Goal: Task Accomplishment & Management: Manage account settings

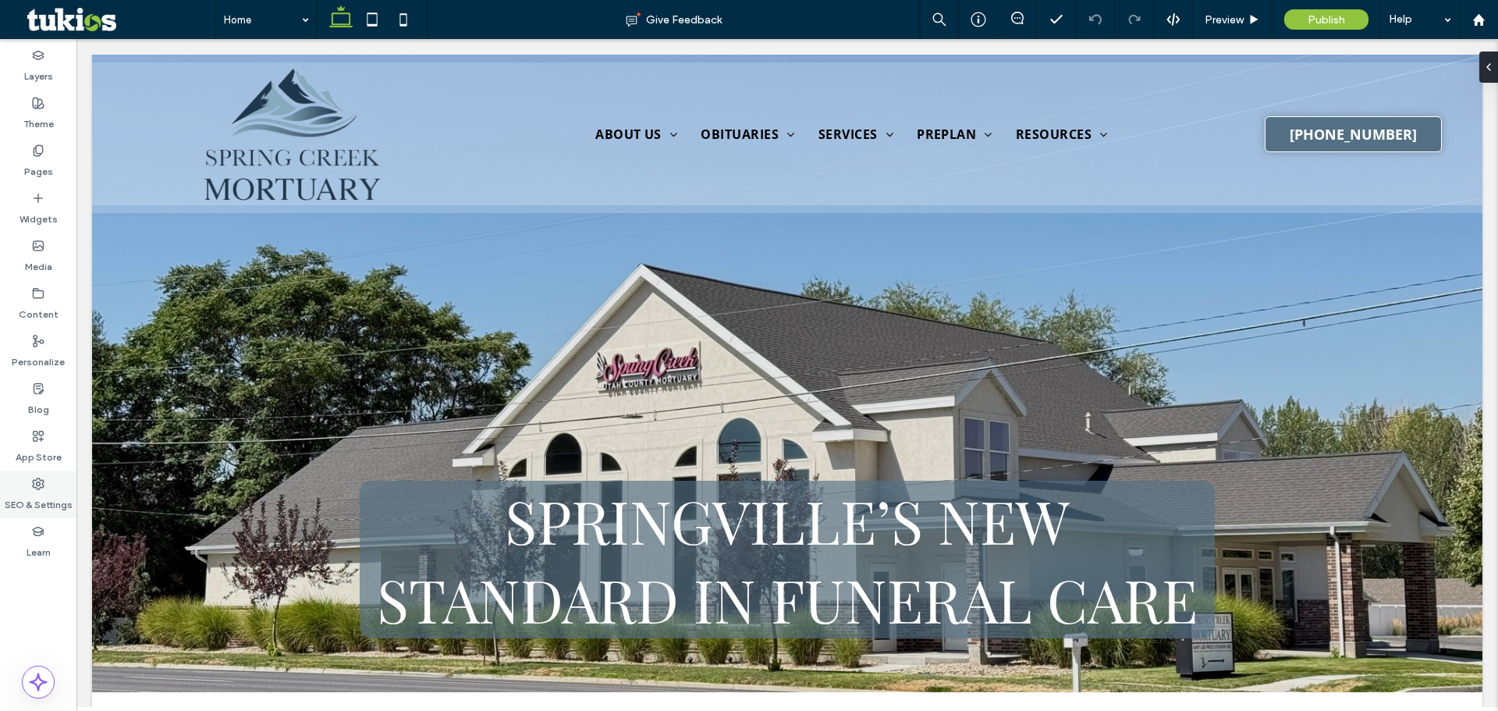
click at [31, 489] on div "SEO & Settings" at bounding box center [38, 495] width 76 height 48
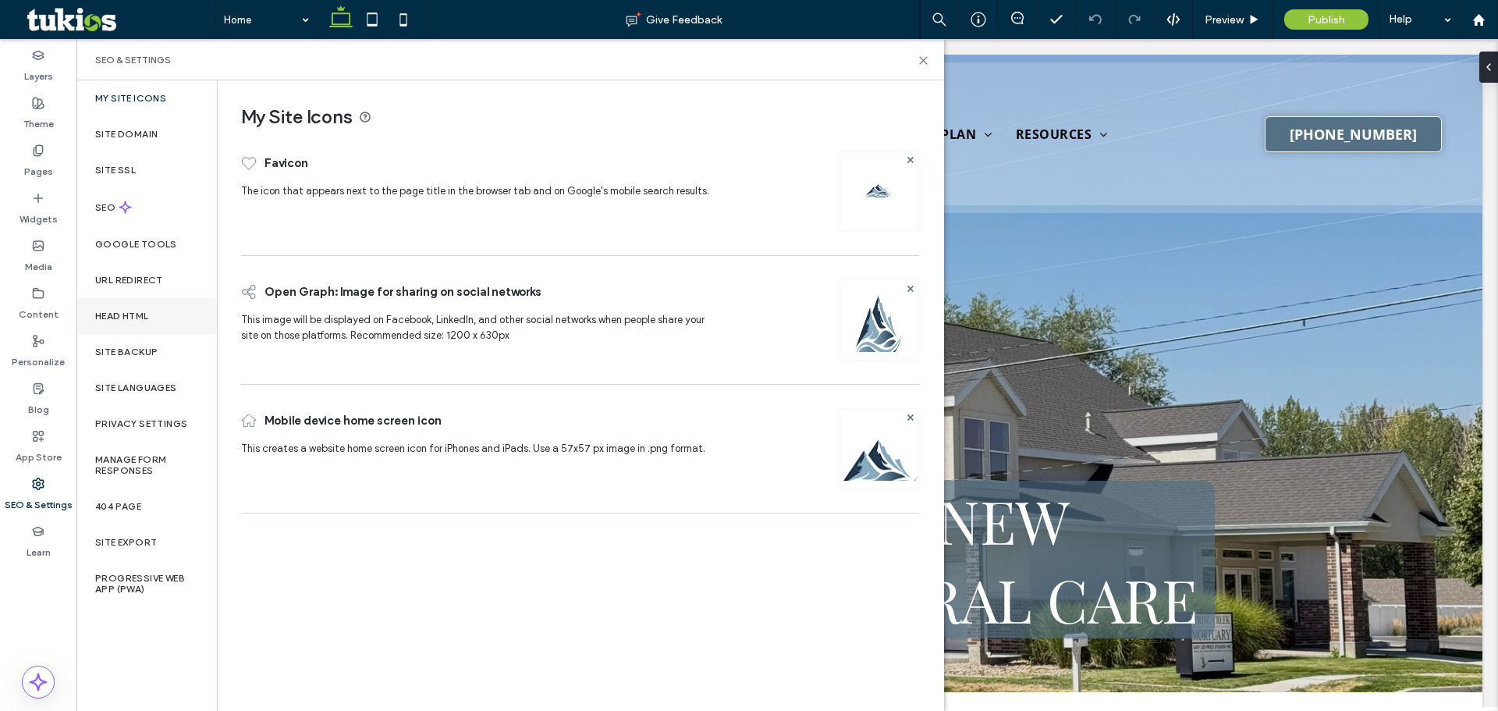
click at [140, 320] on label "Head HTML" at bounding box center [122, 316] width 54 height 11
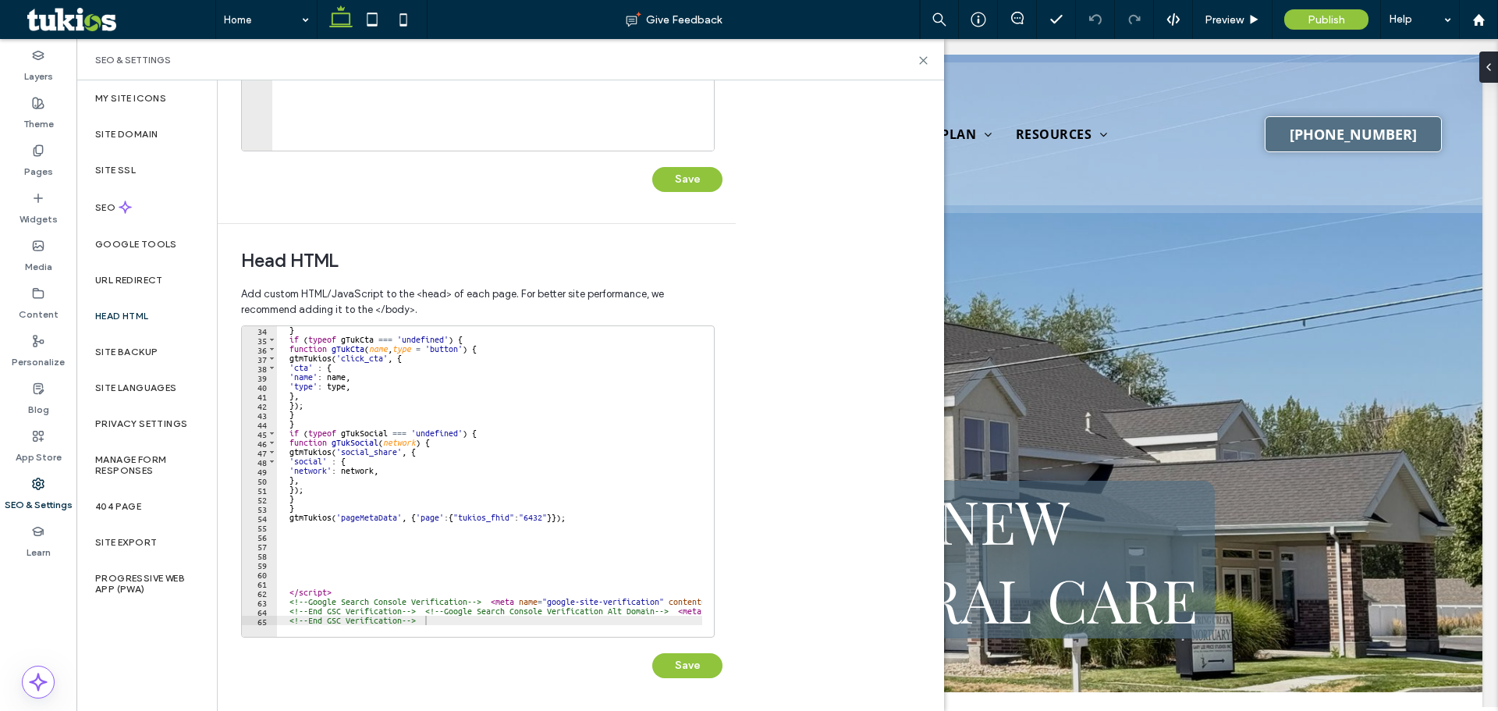
scroll to position [310, 0]
type textarea "**********"
click at [529, 521] on div "} if ( typeof gTukCta === 'undefined' ) { function gTukCta ( name , type = 'but…" at bounding box center [706, 484] width 858 height 318
click at [521, 560] on div "} if ( typeof gTukCta === 'undefined' ) { function gTukCta ( name , type = 'but…" at bounding box center [706, 484] width 858 height 318
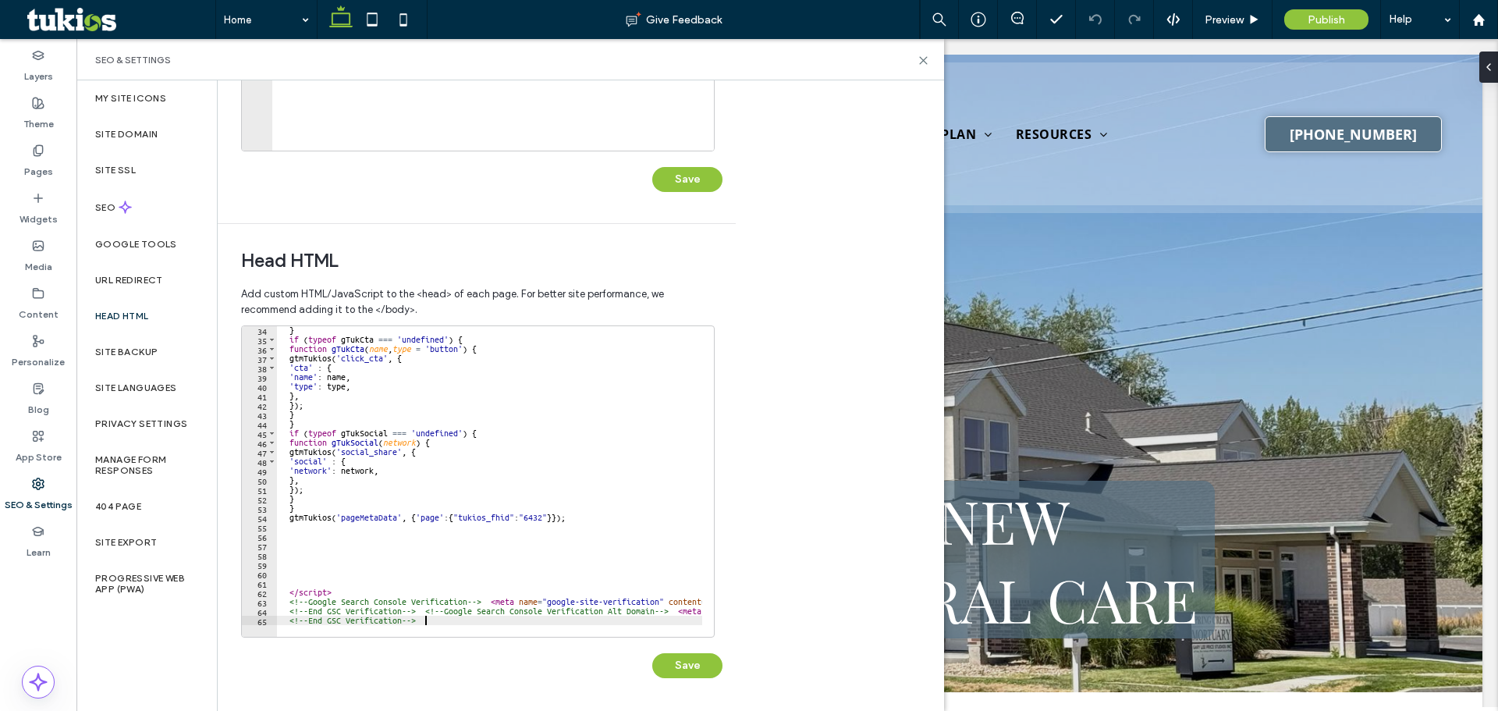
click at [432, 619] on div "} if ( typeof gTukCta === 'undefined' ) { function gTukCta ( name , type = 'but…" at bounding box center [706, 484] width 858 height 318
drag, startPoint x: 549, startPoint y: 596, endPoint x: 737, endPoint y: 600, distance: 187.3
click at [804, 598] on div "**********" at bounding box center [581, 395] width 727 height 631
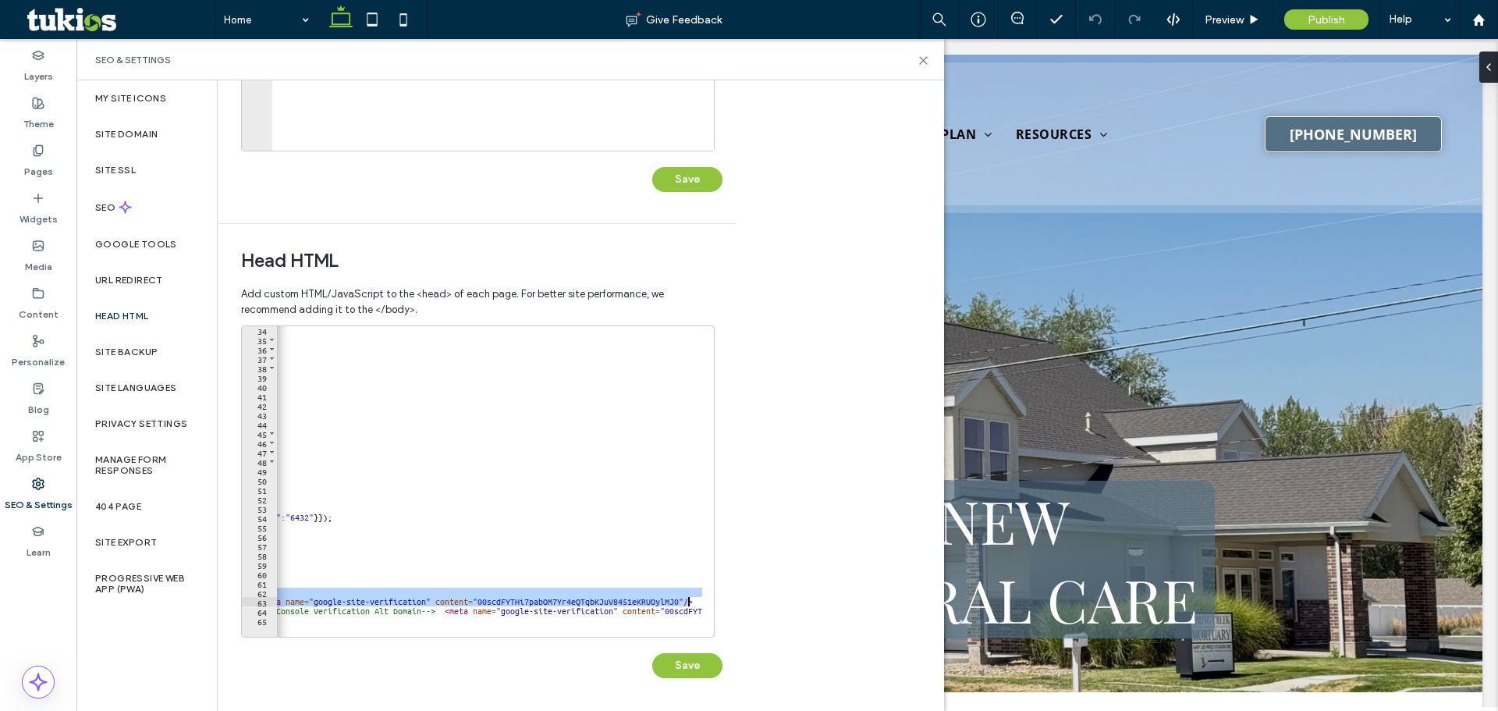
click at [685, 604] on div "} if ( typeof gTukCta === 'undefined' ) { function gTukCta ( name , type = 'but…" at bounding box center [489, 481] width 425 height 311
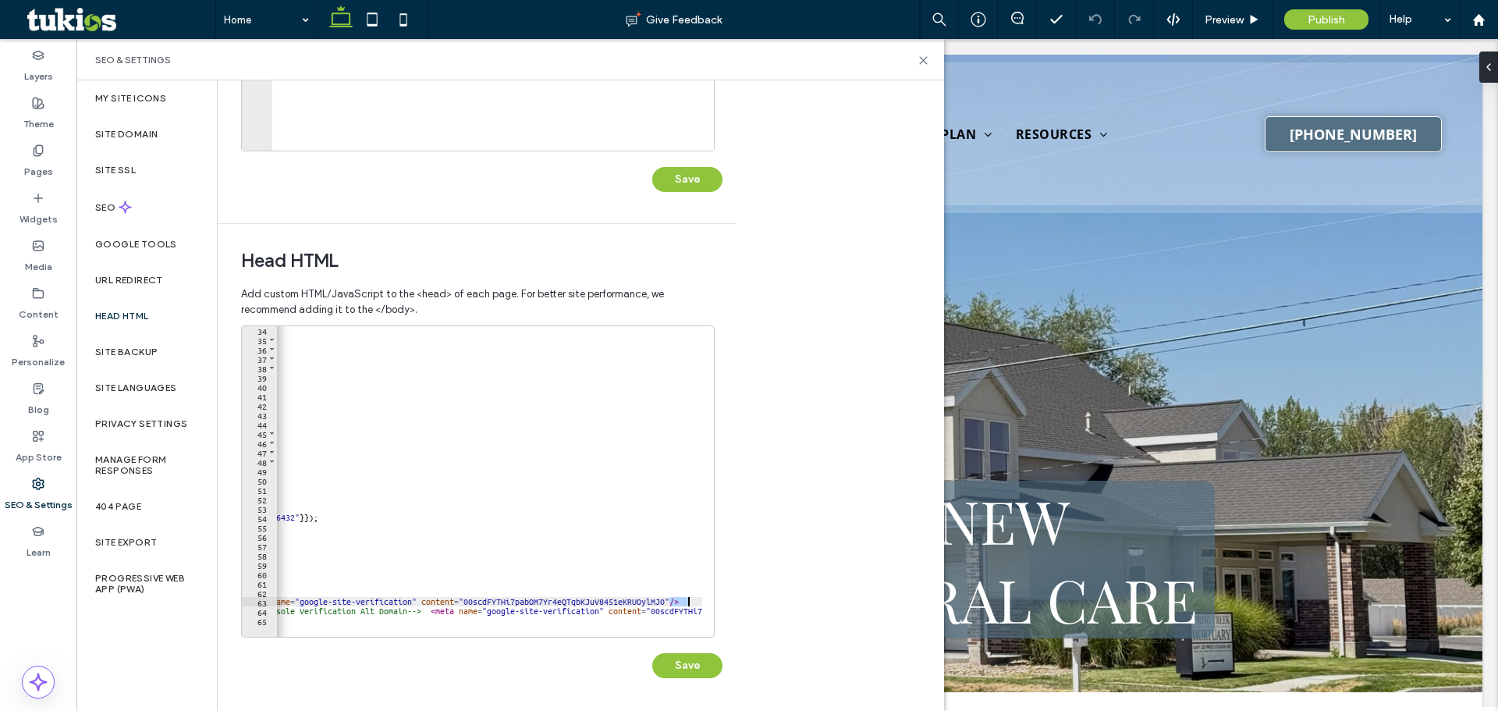
drag, startPoint x: 682, startPoint y: 605, endPoint x: 724, endPoint y: 605, distance: 42.1
click at [724, 605] on div "**********" at bounding box center [477, 466] width 518 height 485
click at [653, 624] on div at bounding box center [459, 629] width 858 height 16
type textarea "**********"
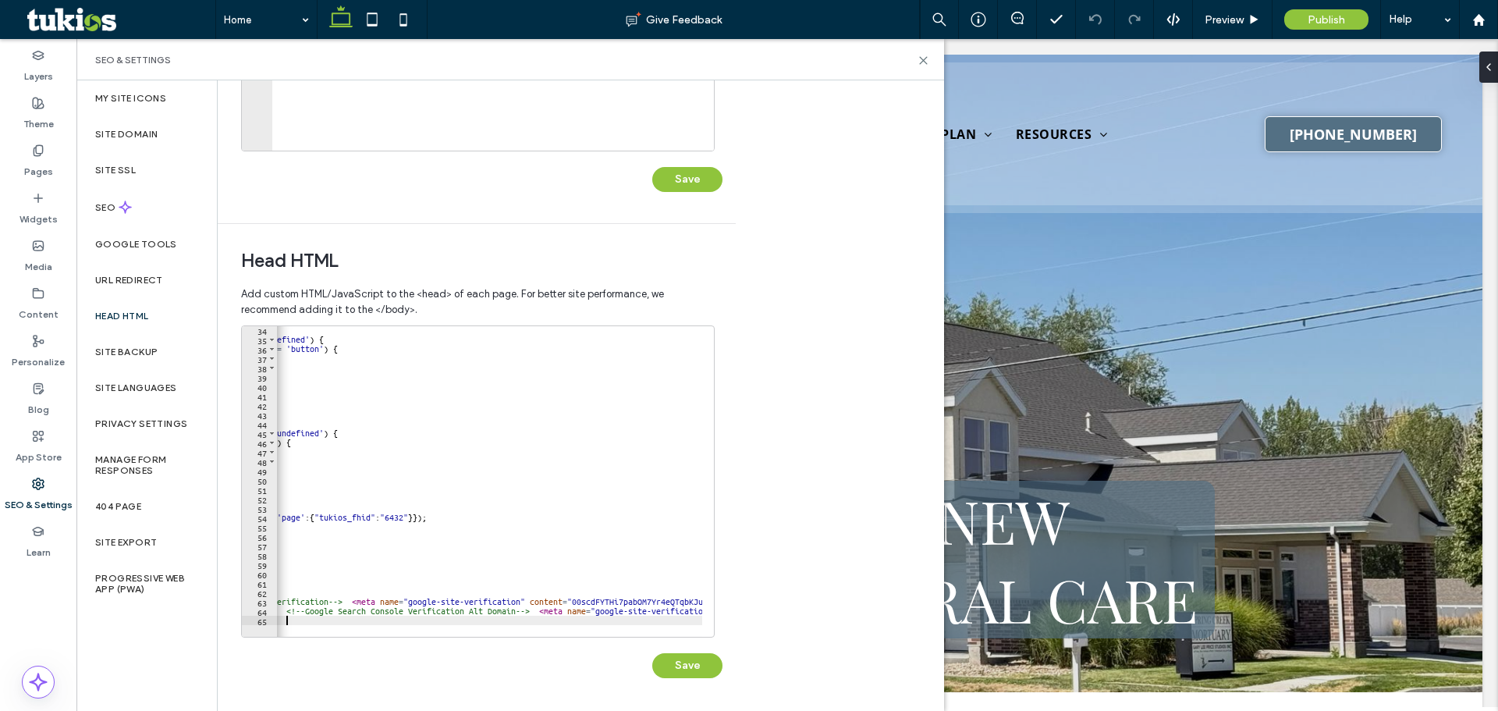
click at [393, 585] on div "} if ( typeof gTukCta === 'undefined' ) { function gTukCta ( name , type = 'but…" at bounding box center [567, 484] width 858 height 318
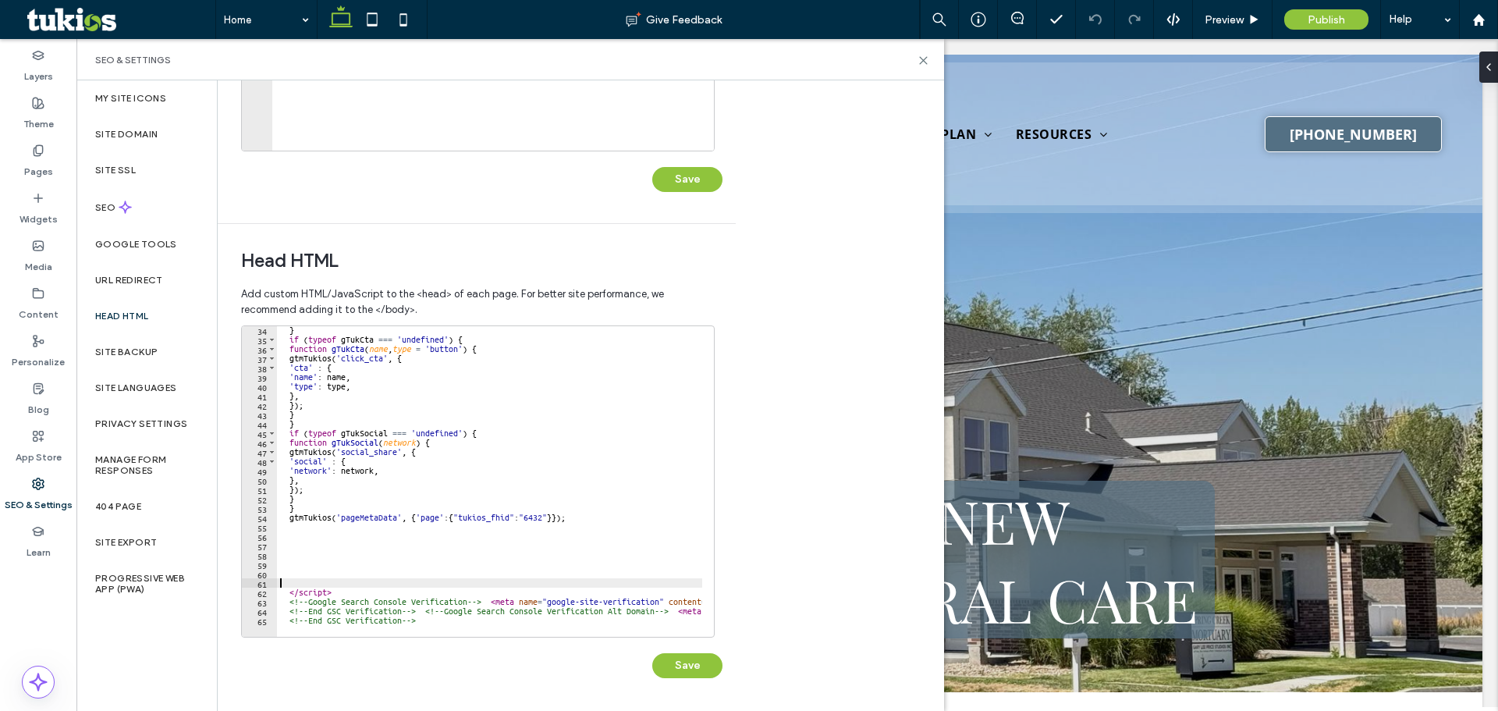
click at [344, 595] on div "} if ( typeof gTukCta === 'undefined' ) { function gTukCta ( name , type = 'but…" at bounding box center [706, 484] width 858 height 318
type textarea "*********"
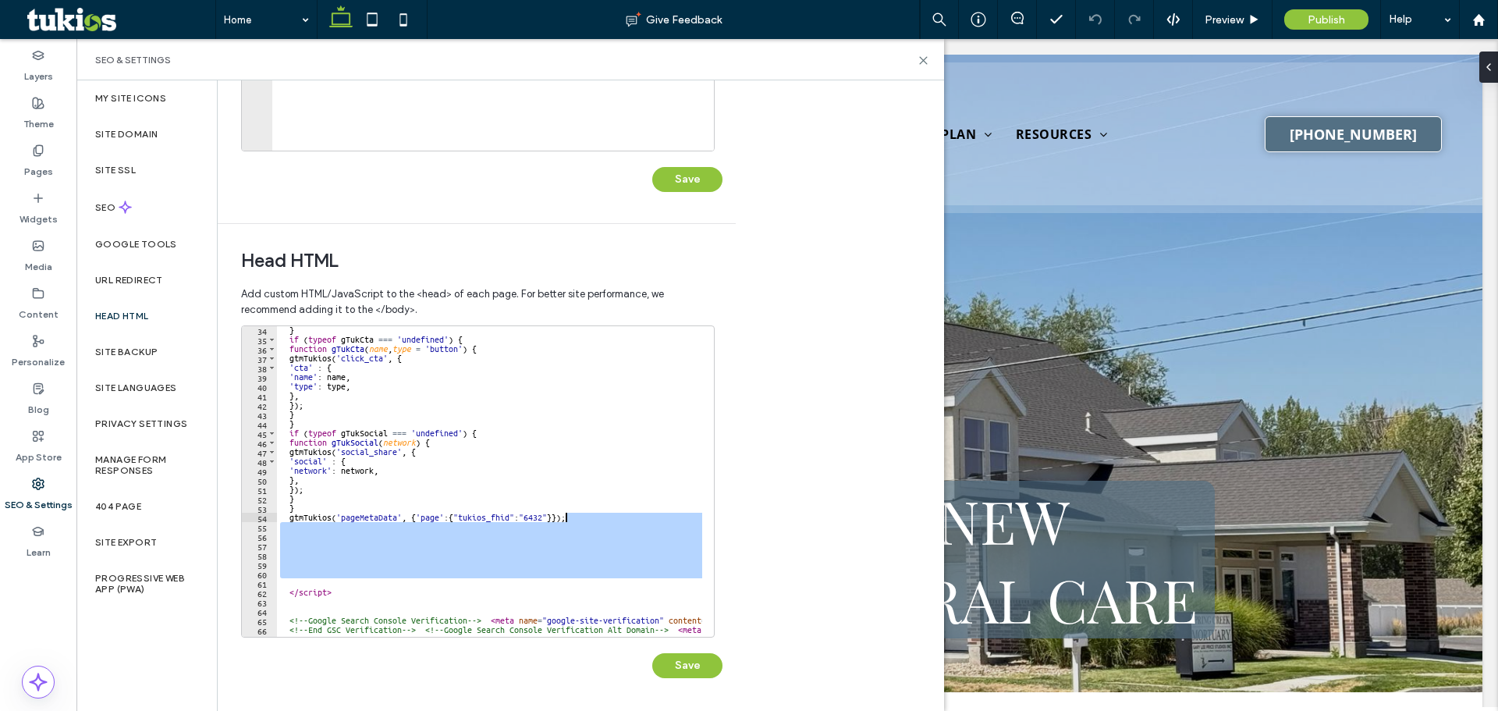
drag, startPoint x: 357, startPoint y: 576, endPoint x: 599, endPoint y: 520, distance: 247.6
click at [599, 520] on div "} if ( typeof gTukCta === 'undefined' ) { function gTukCta ( name , type = 'but…" at bounding box center [706, 484] width 858 height 318
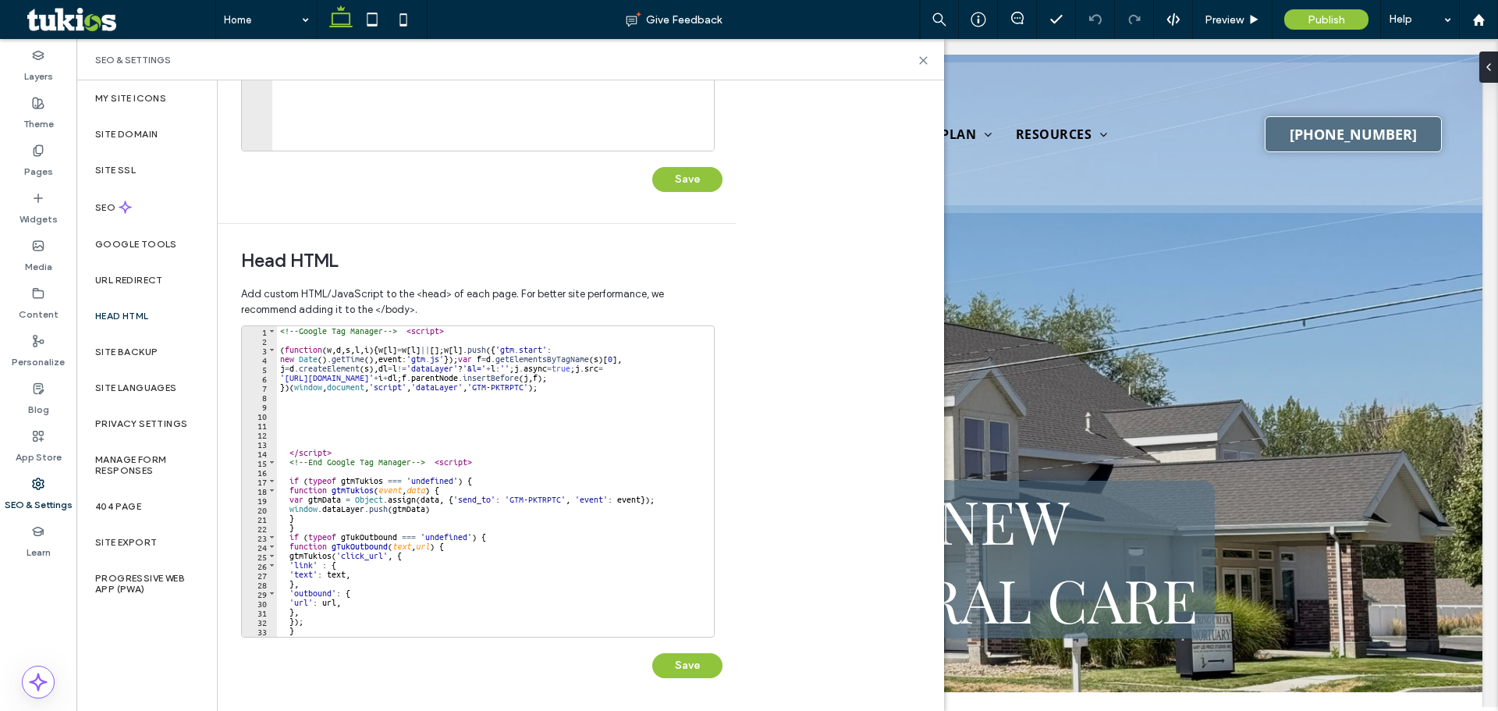
scroll to position [263, 0]
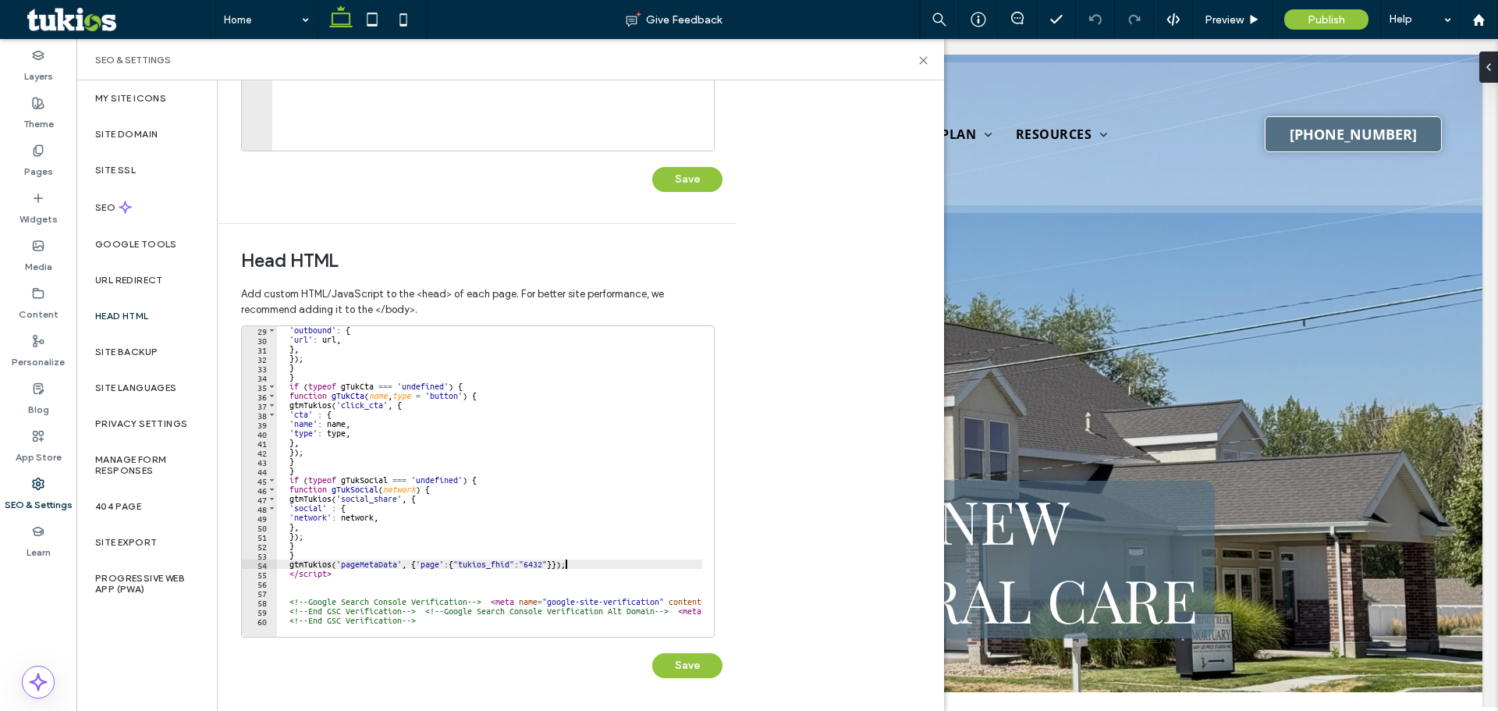
type textarea "**********"
click at [158, 217] on div "SEO" at bounding box center [146, 207] width 140 height 38
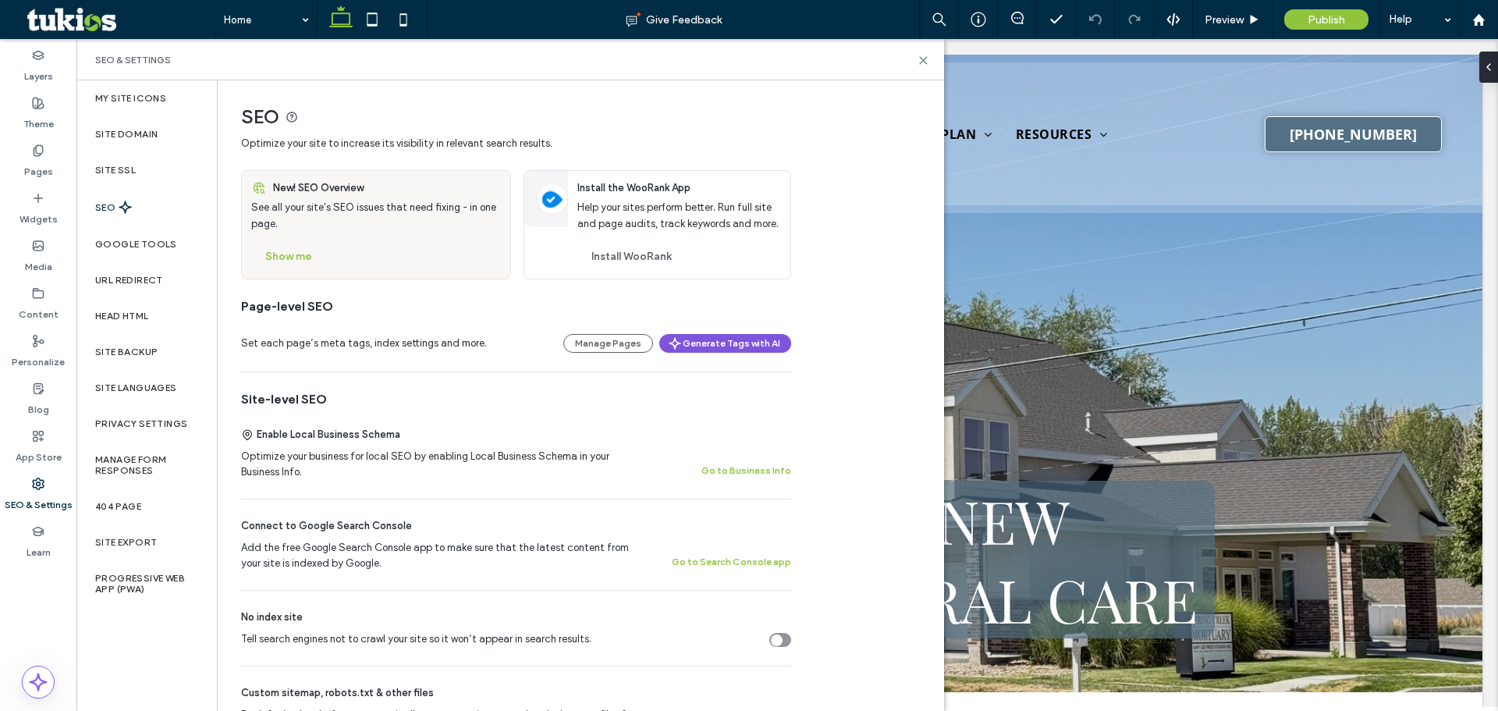
click at [752, 345] on button "Generate Tags with AI" at bounding box center [725, 343] width 132 height 19
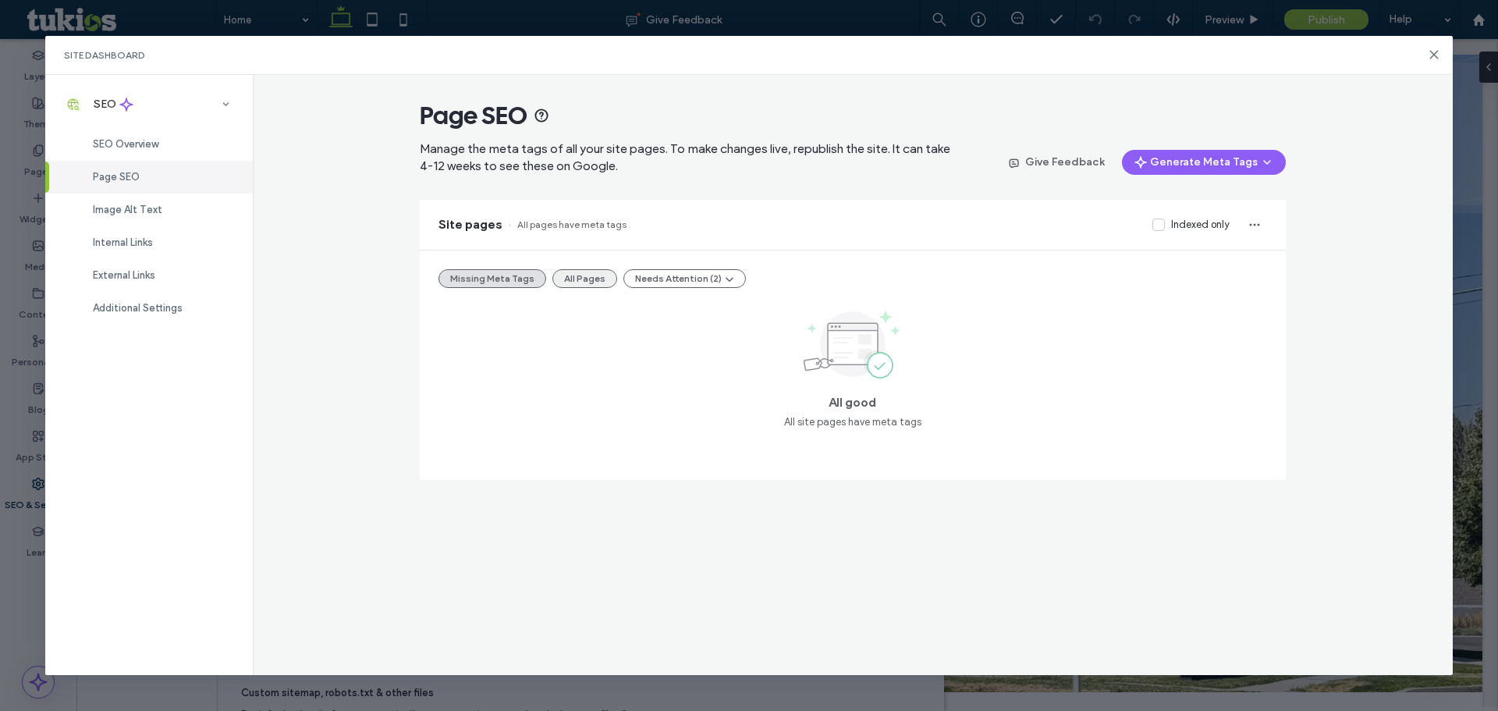
click at [585, 276] on button "All Pages" at bounding box center [585, 278] width 65 height 19
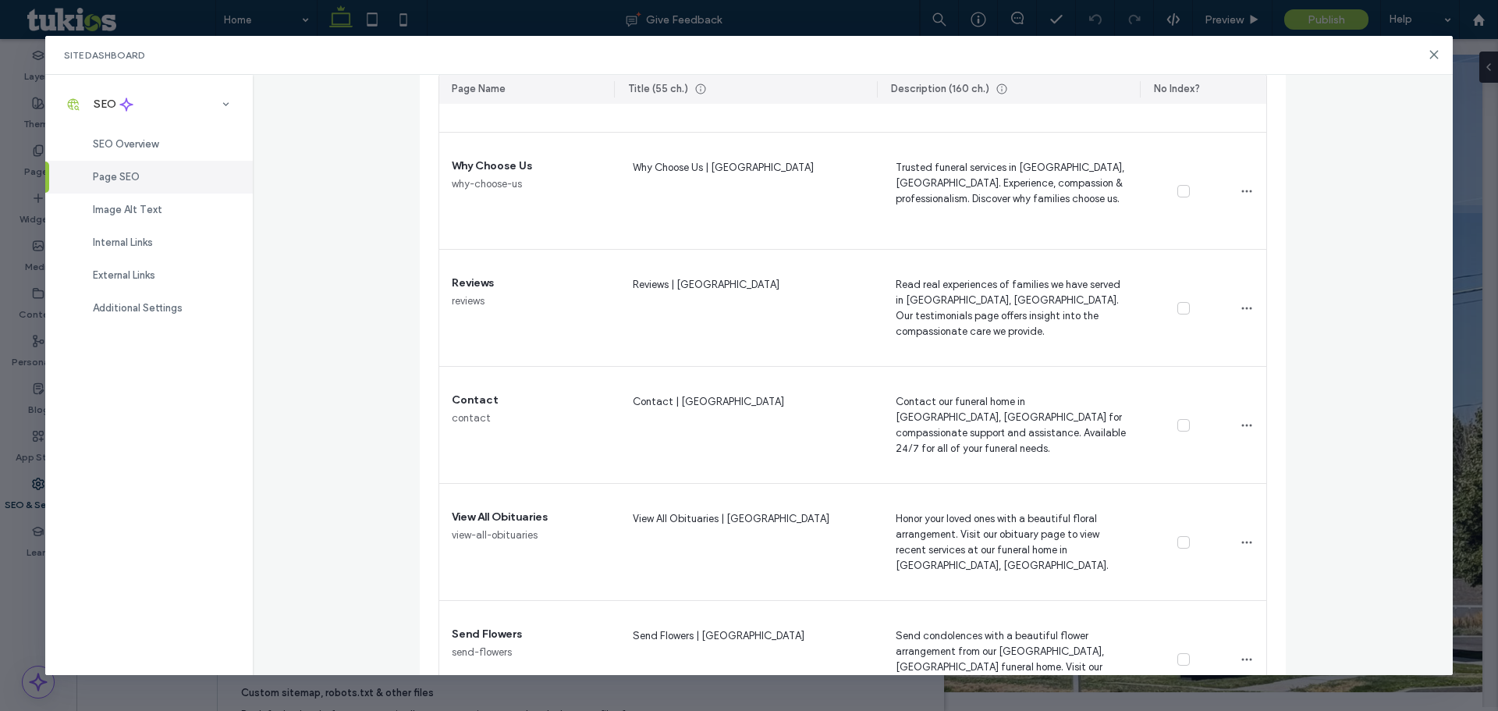
scroll to position [0, 0]
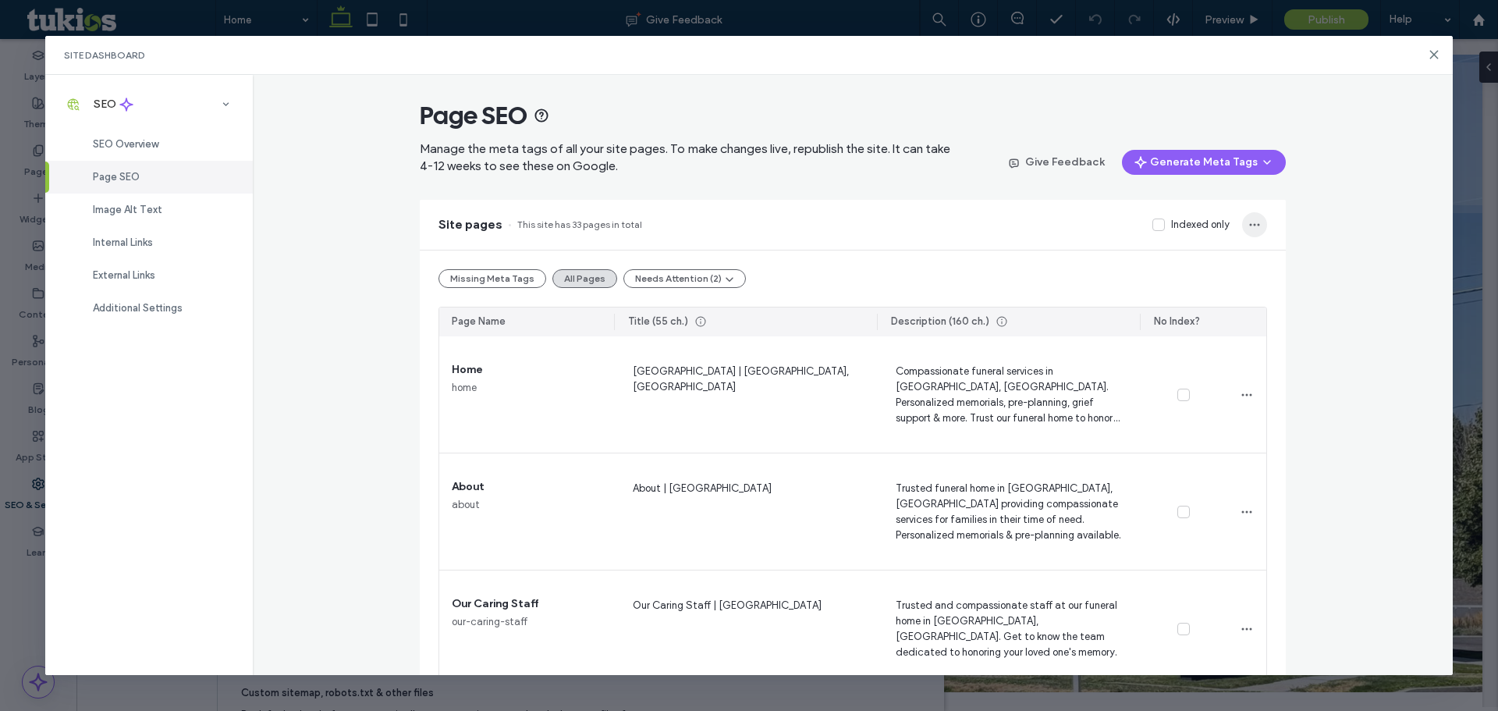
click at [1242, 222] on span "button" at bounding box center [1254, 224] width 25 height 25
click at [1287, 266] on span "Export to CSV" at bounding box center [1300, 266] width 65 height 16
click at [1433, 57] on use at bounding box center [1434, 54] width 7 height 7
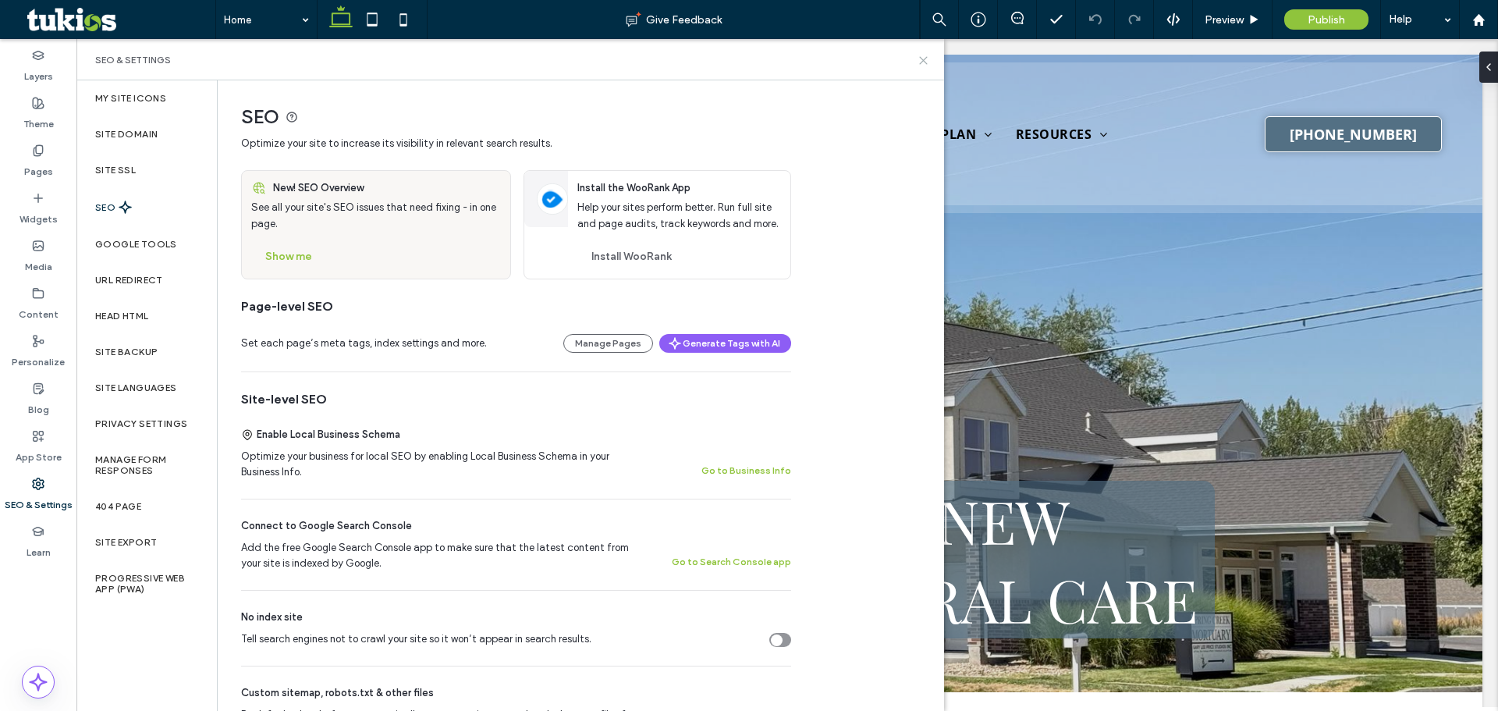
drag, startPoint x: 923, startPoint y: 58, endPoint x: 842, endPoint y: 20, distance: 89.4
click at [923, 58] on icon at bounding box center [924, 61] width 12 height 12
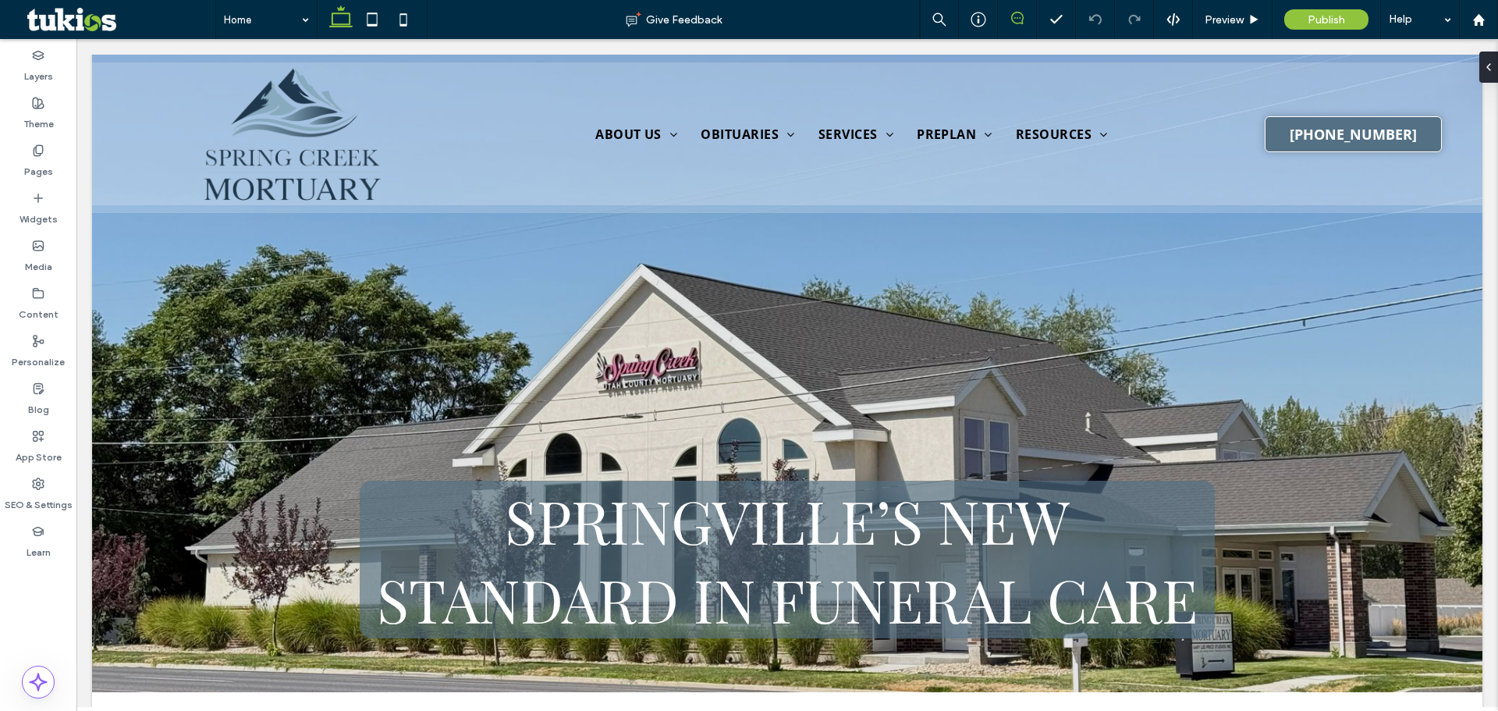
click at [1012, 15] on use at bounding box center [1017, 18] width 12 height 12
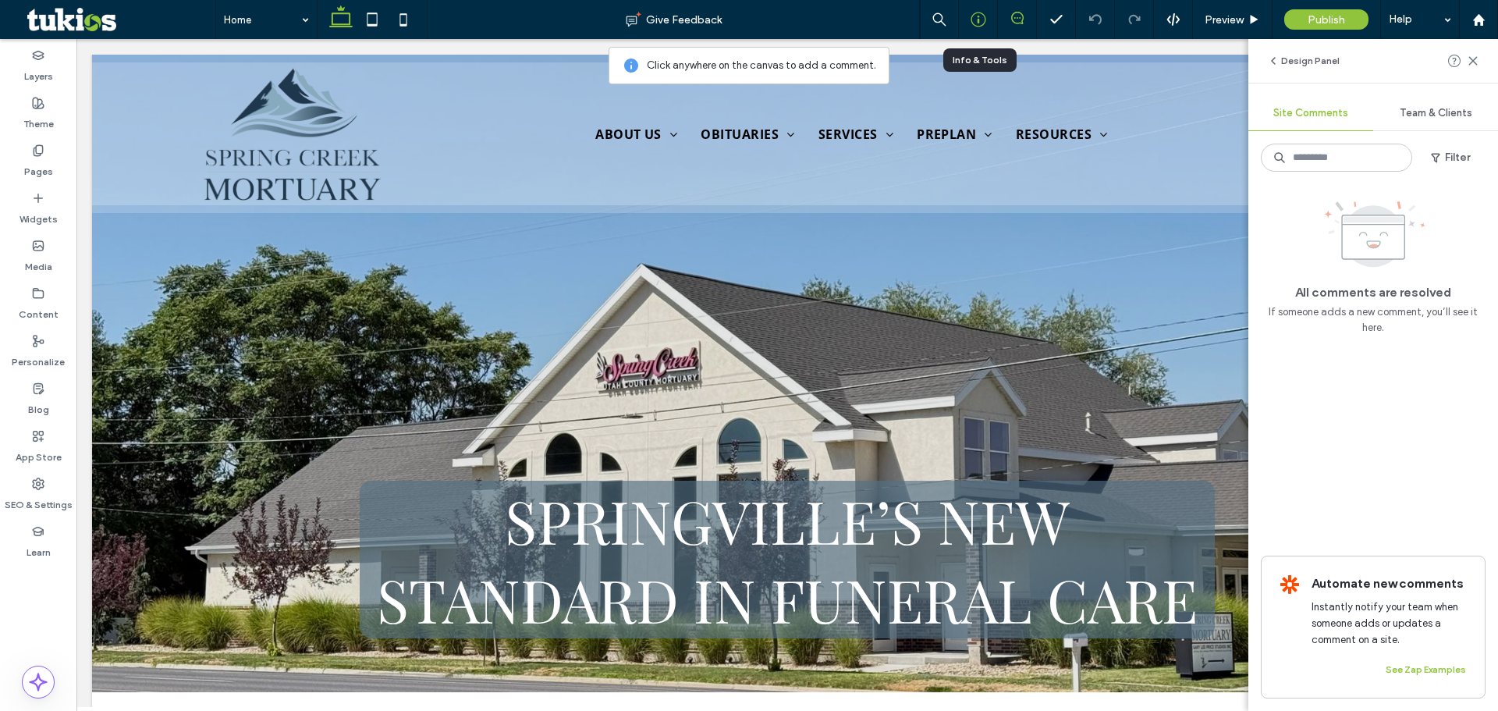
click at [975, 21] on icon at bounding box center [979, 20] width 16 height 16
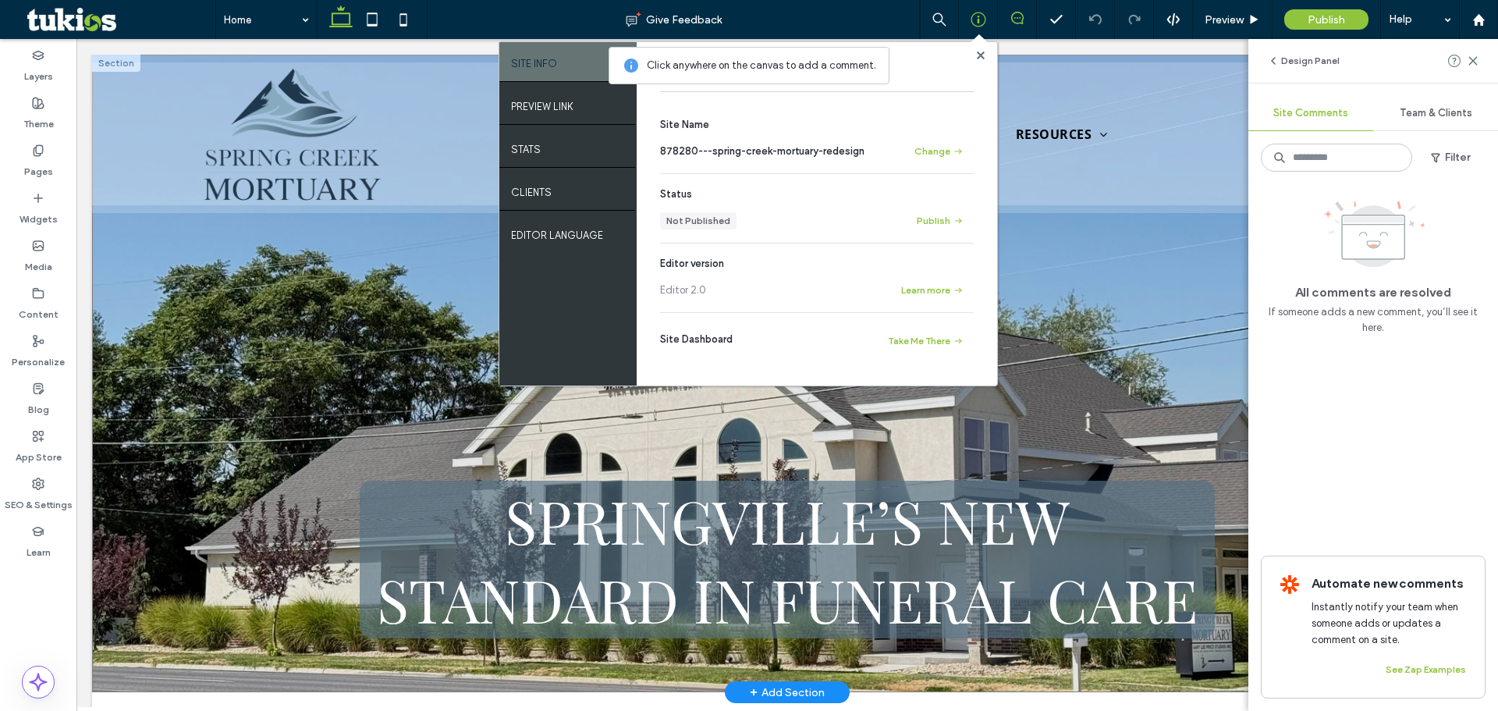
click at [94, 493] on div "Springville’s New Standard in Funeral Care" at bounding box center [787, 374] width 1391 height 638
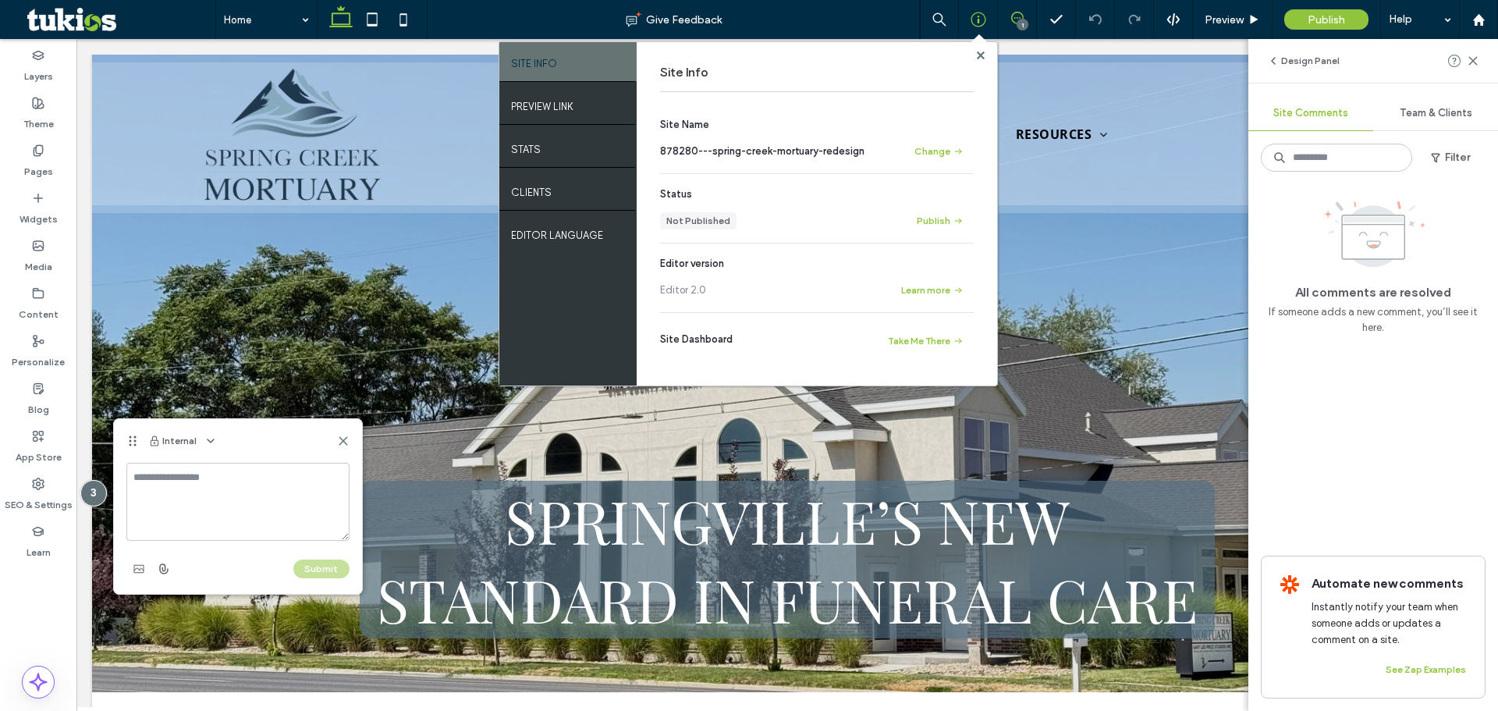
click at [204, 504] on textarea at bounding box center [237, 502] width 223 height 78
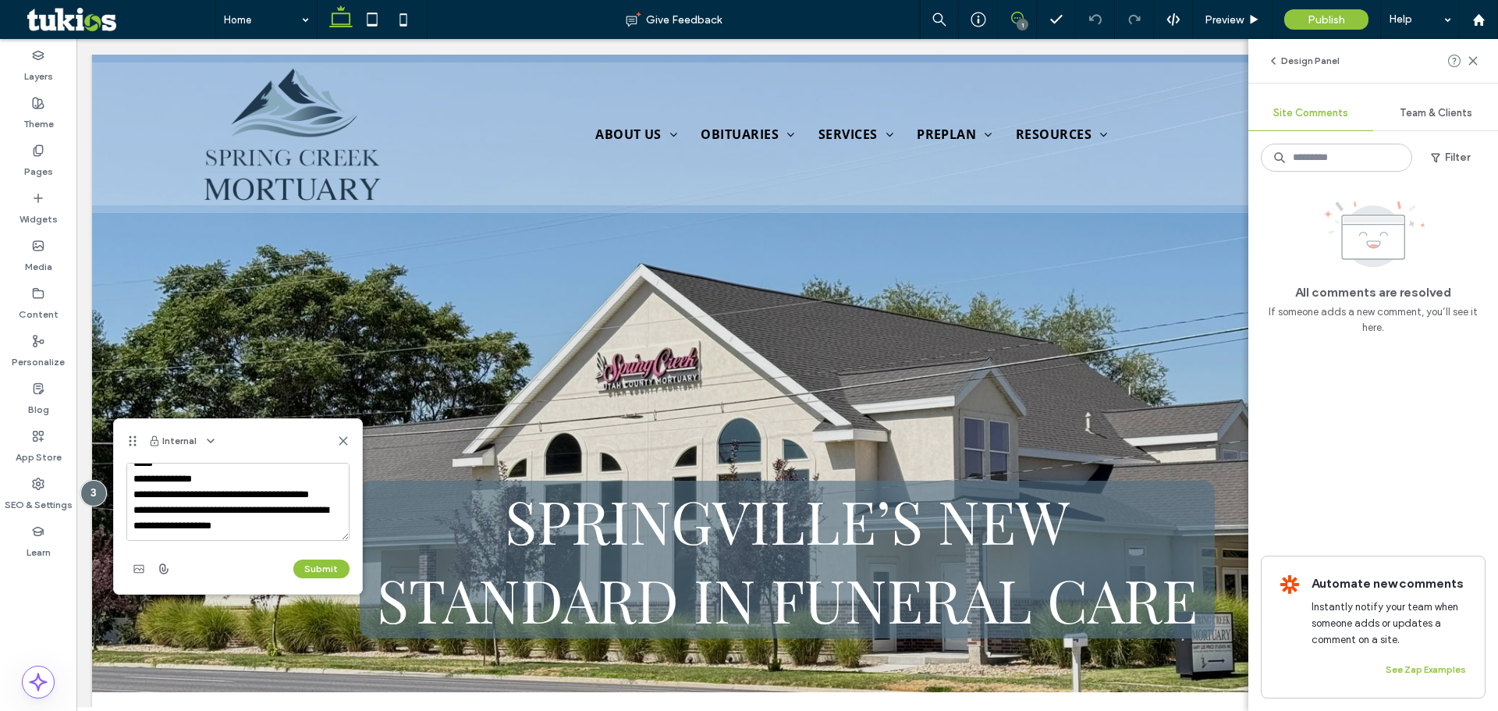
scroll to position [30, 0]
type textarea "**********"
click at [325, 565] on button "Submit" at bounding box center [321, 569] width 56 height 19
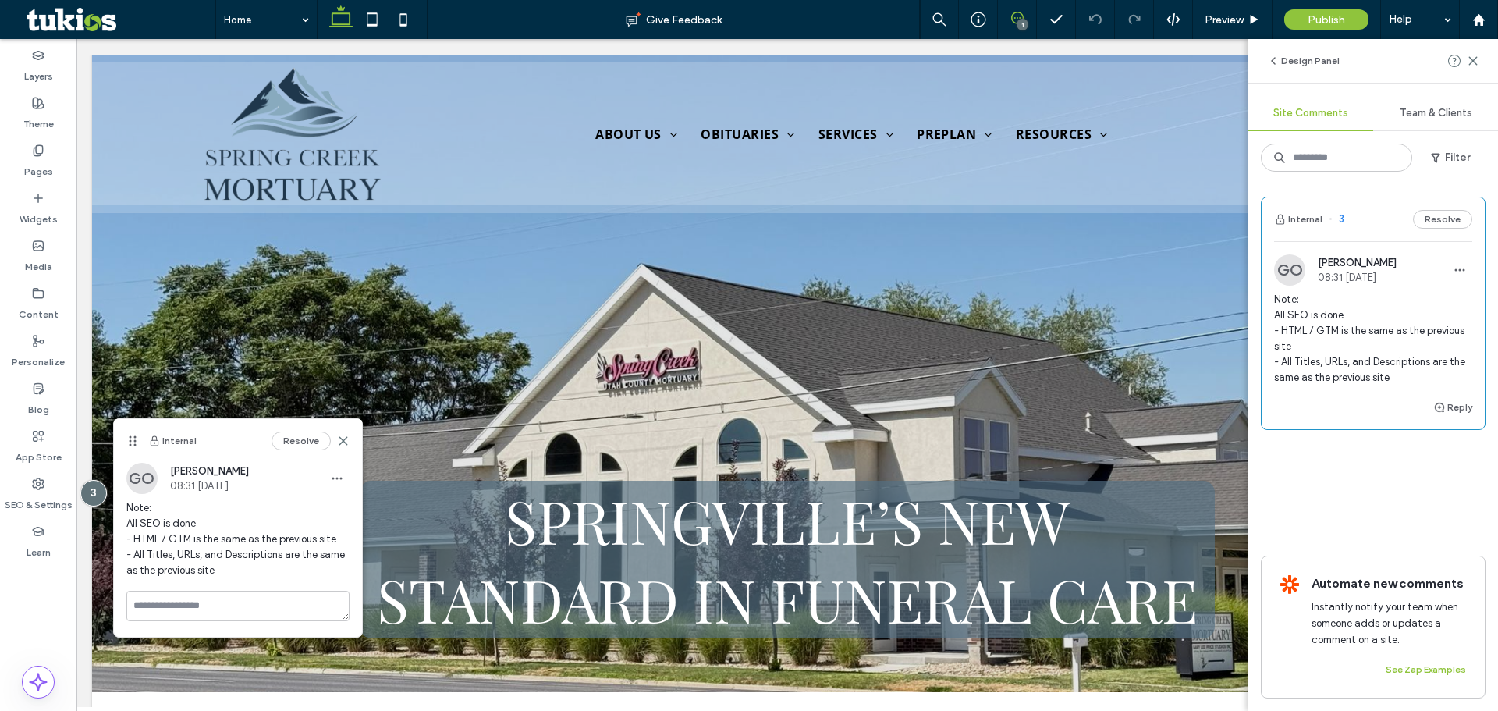
scroll to position [0, 0]
drag, startPoint x: 274, startPoint y: 392, endPoint x: 342, endPoint y: 442, distance: 84.8
click at [342, 442] on icon at bounding box center [343, 441] width 12 height 12
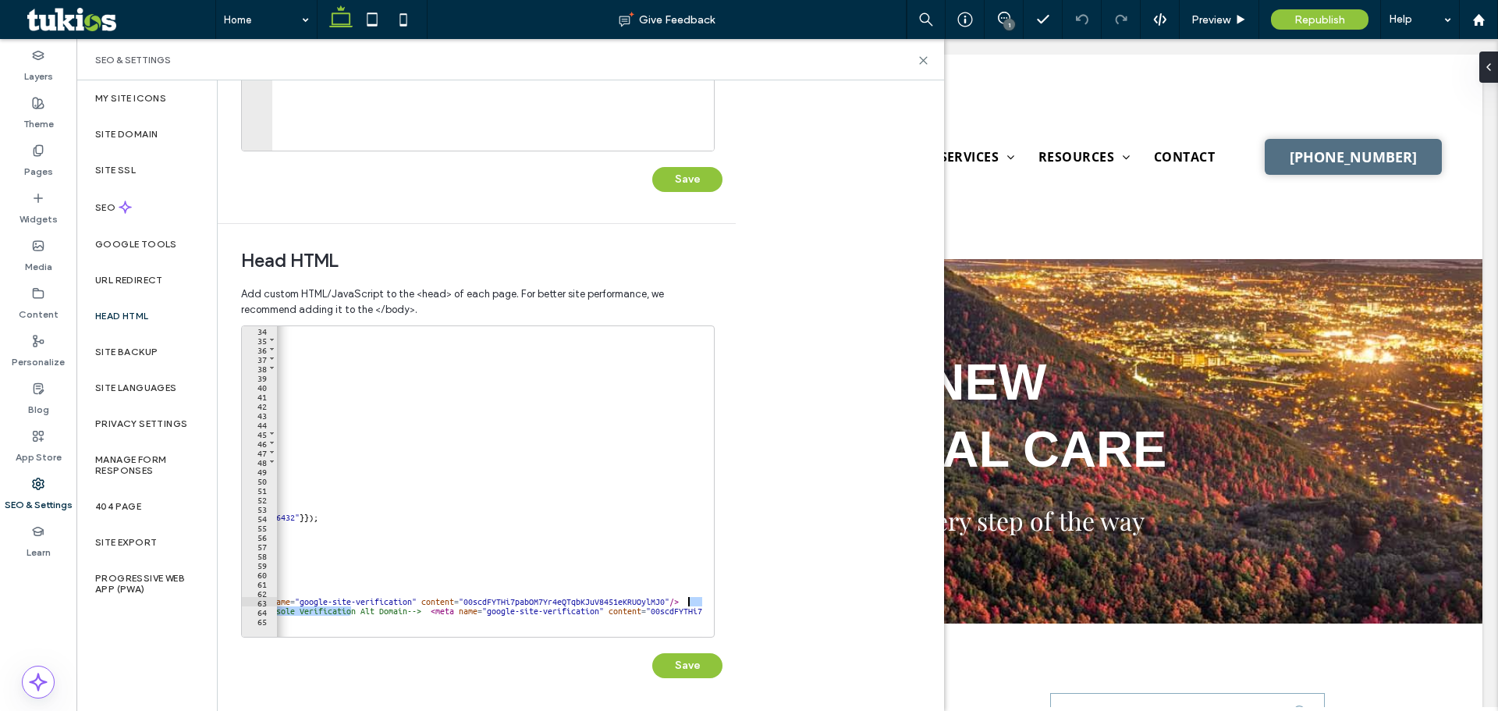
scroll to position [0, 433]
drag, startPoint x: 599, startPoint y: 608, endPoint x: 654, endPoint y: 579, distance: 61.8
click at [726, 611] on div "**********" at bounding box center [477, 466] width 518 height 485
click at [643, 596] on div "} if ( typeof gTukCta === 'undefined' ) { function gTukCta ( name , type = 'but…" at bounding box center [273, 484] width 858 height 318
type textarea "*********"
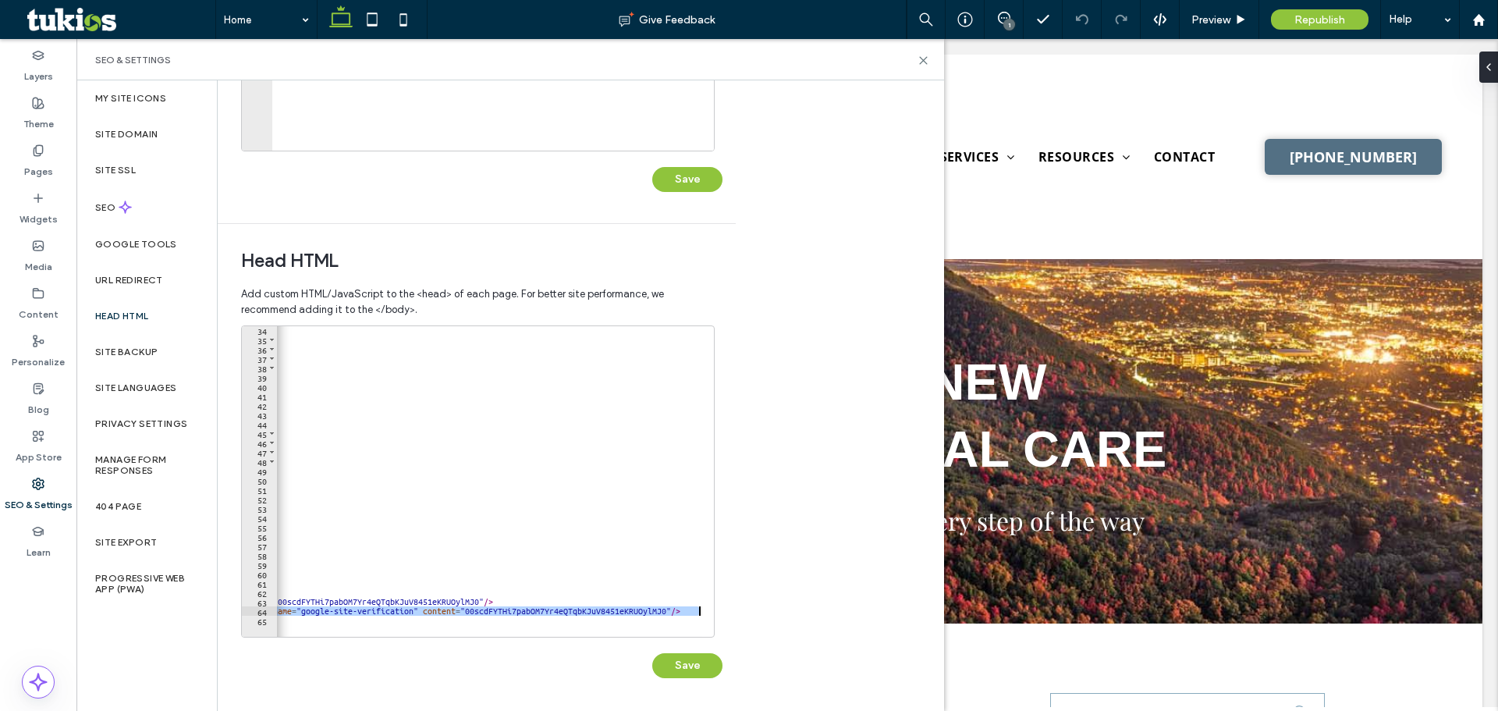
scroll to position [0, 45]
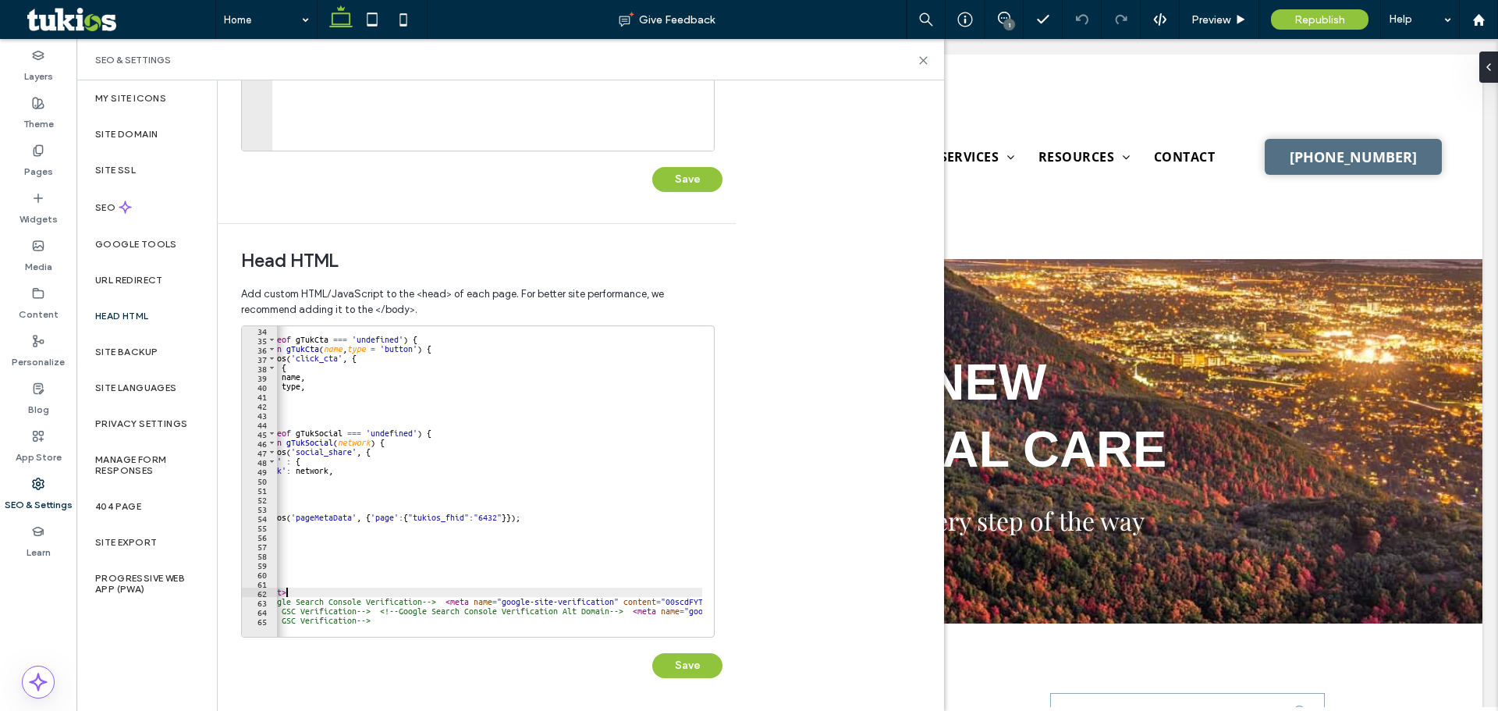
click at [632, 581] on div "} if ( typeof gTukCta === 'undefined' ) { function gTukCta ( name , type = 'but…" at bounding box center [661, 484] width 858 height 318
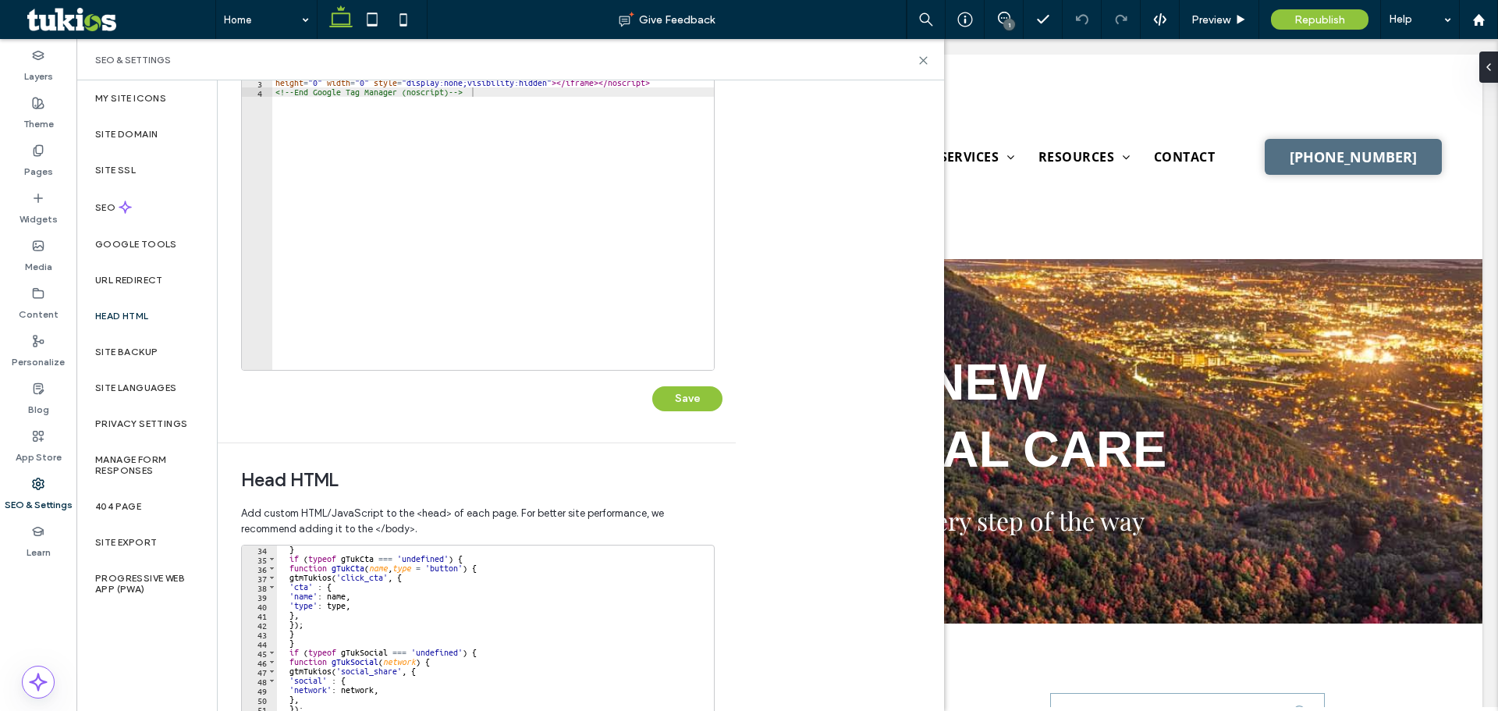
scroll to position [0, 0]
